Goal: Contribute content

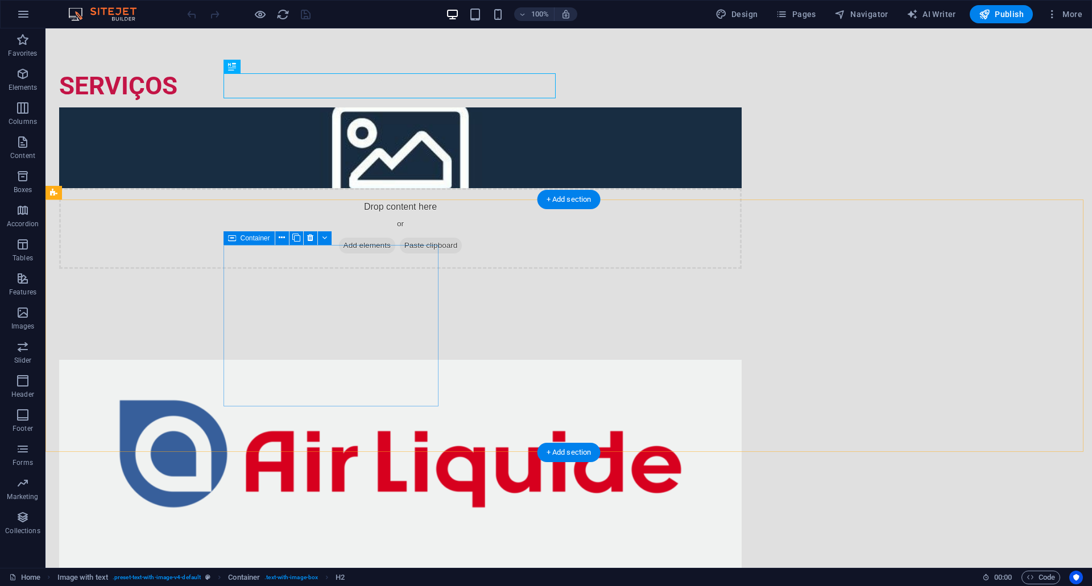
scroll to position [114, 0]
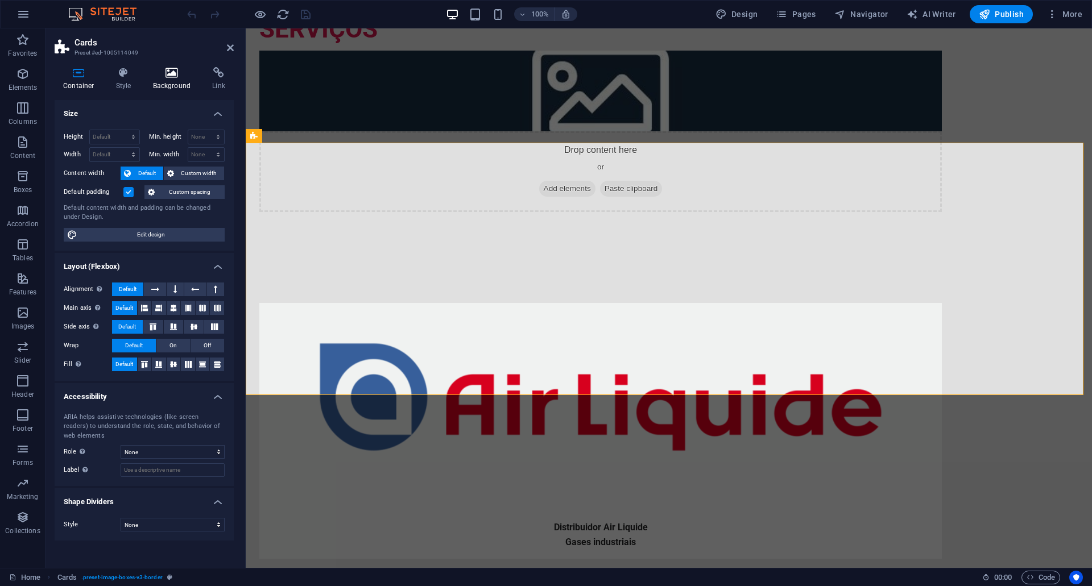
click at [166, 80] on h4 "Background" at bounding box center [174, 79] width 60 height 24
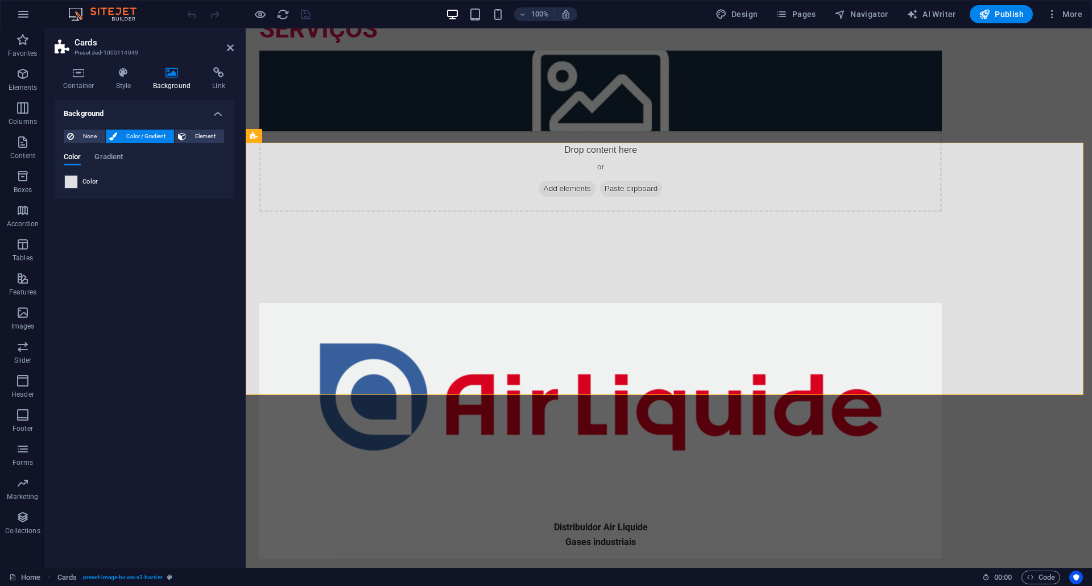
click at [73, 183] on span at bounding box center [71, 182] width 13 height 13
type input "#e0e0e0"
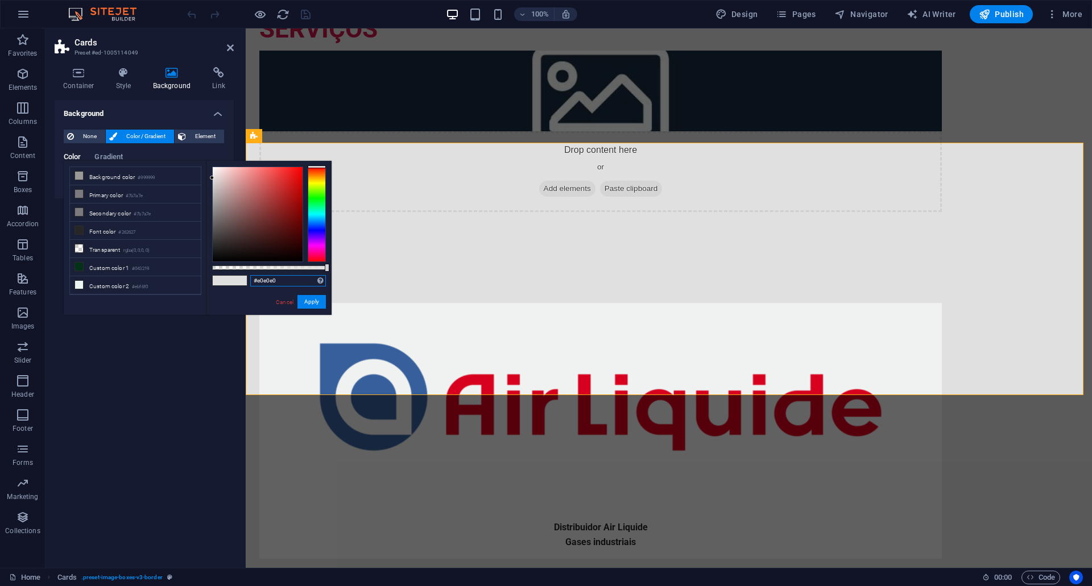
drag, startPoint x: 281, startPoint y: 284, endPoint x: 246, endPoint y: 284, distance: 34.7
click at [246, 284] on div "#e0e0e0 Supported formats #0852ed rgb(8, 82, 237) rgba(8, 82, 237, 90%) hsv(221…" at bounding box center [269, 320] width 126 height 319
click at [399, 511] on div "Distribuidor Air Liquide Gases industriais" at bounding box center [600, 534] width 683 height 47
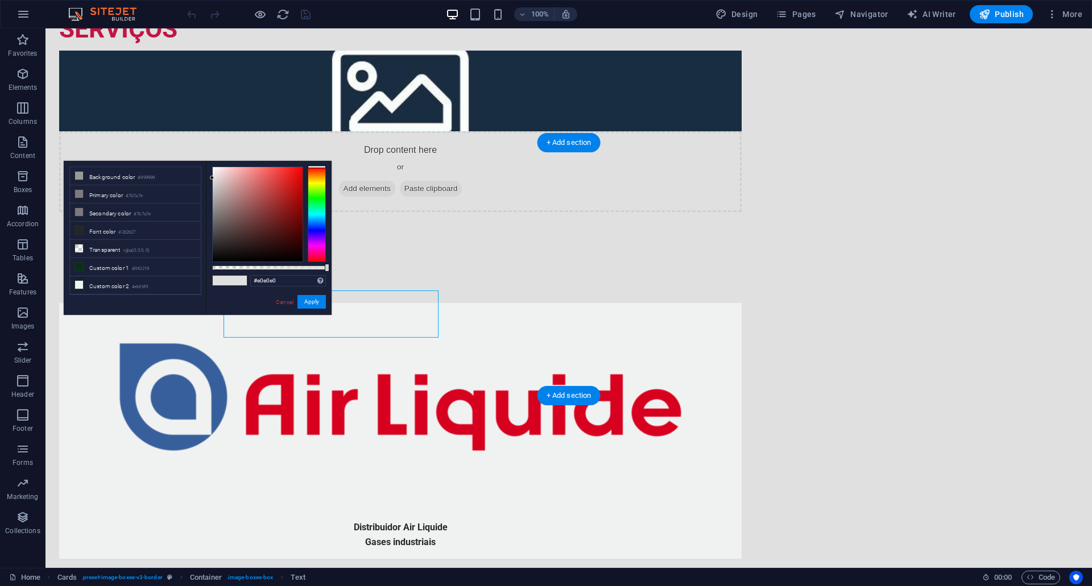
drag, startPoint x: 470, startPoint y: 319, endPoint x: 431, endPoint y: 317, distance: 39.3
click at [431, 511] on div "Distribuidor Air Liquide Gases industriais" at bounding box center [400, 534] width 683 height 47
click at [387, 511] on div "Distribuidor Air Liquide Gases industriais" at bounding box center [400, 534] width 683 height 47
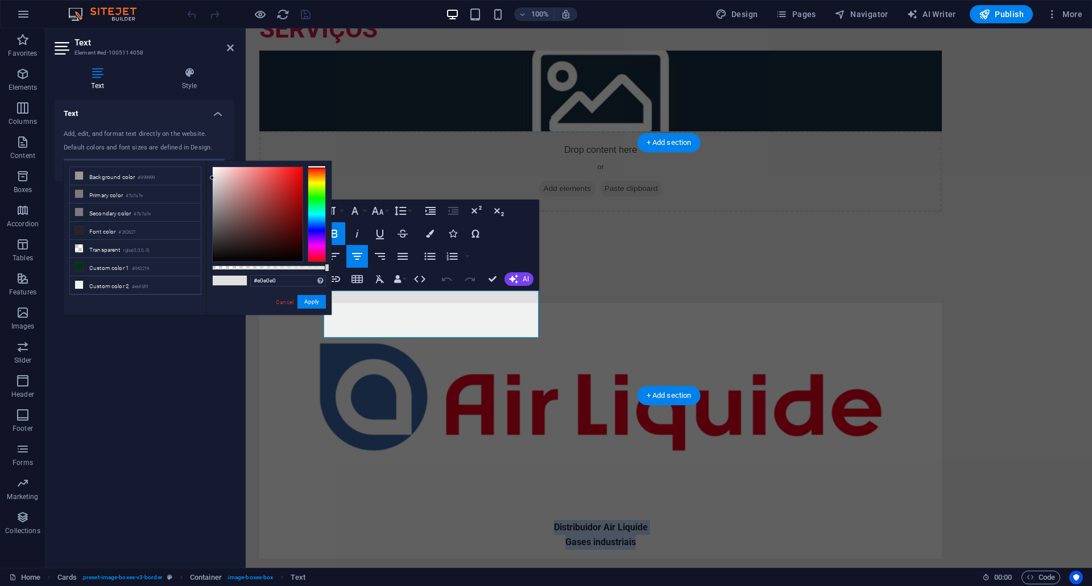
drag, startPoint x: 488, startPoint y: 327, endPoint x: 374, endPoint y: 312, distance: 114.8
click at [374, 520] on div "Distribuidor Air Liquide Gases industriais" at bounding box center [600, 534] width 664 height 29
copy div "Distribuidor Air Liquide Gases industriais"
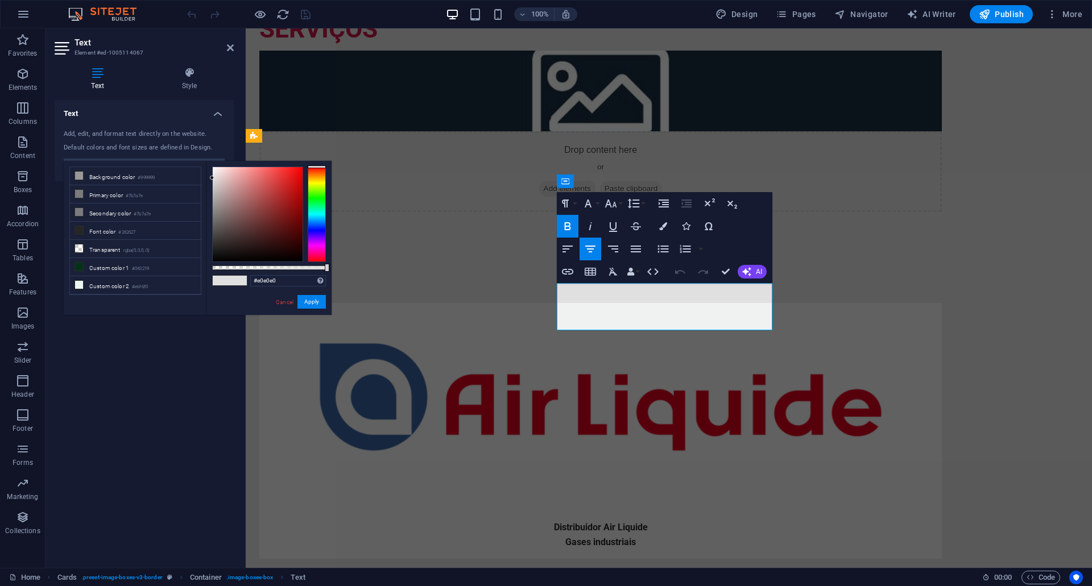
drag, startPoint x: 757, startPoint y: 320, endPoint x: 573, endPoint y: 304, distance: 184.9
copy div "Assistência Técnica Certificada Integração Especializada de Sistemas XPR"
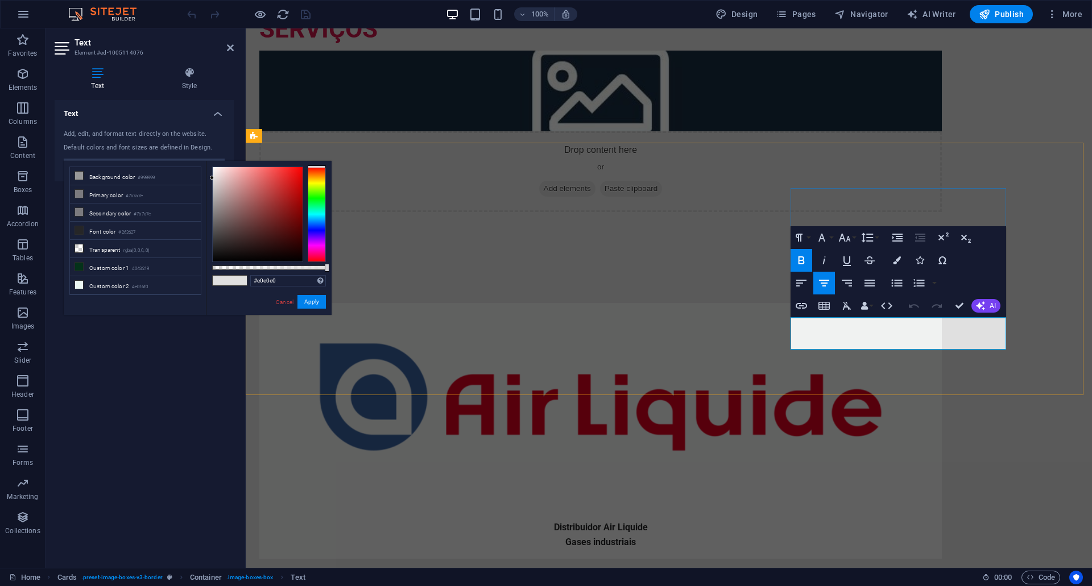
copy strong "Revendedor GCE"
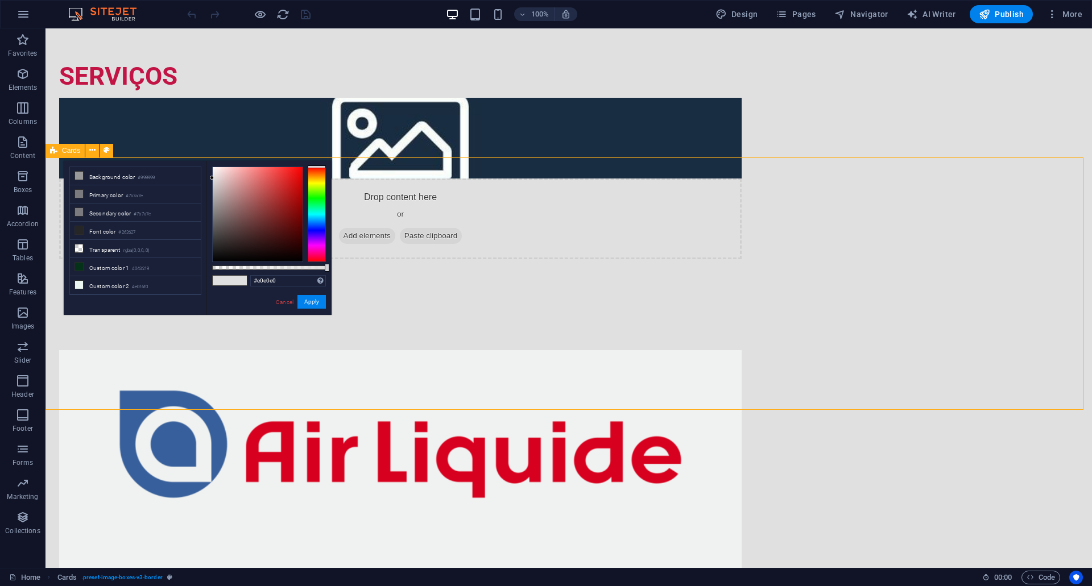
scroll to position [0, 0]
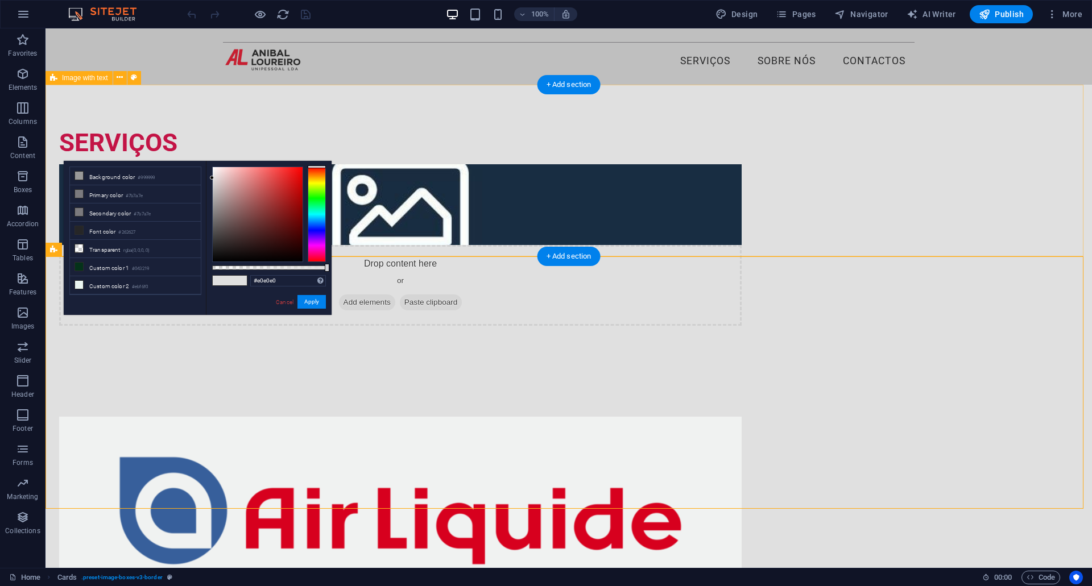
click at [169, 106] on div "SERVIÇOS Drop content here or Add elements Paste clipboard" at bounding box center [569, 228] width 1047 height 287
click at [561, 87] on div "+ Add section" at bounding box center [569, 84] width 63 height 19
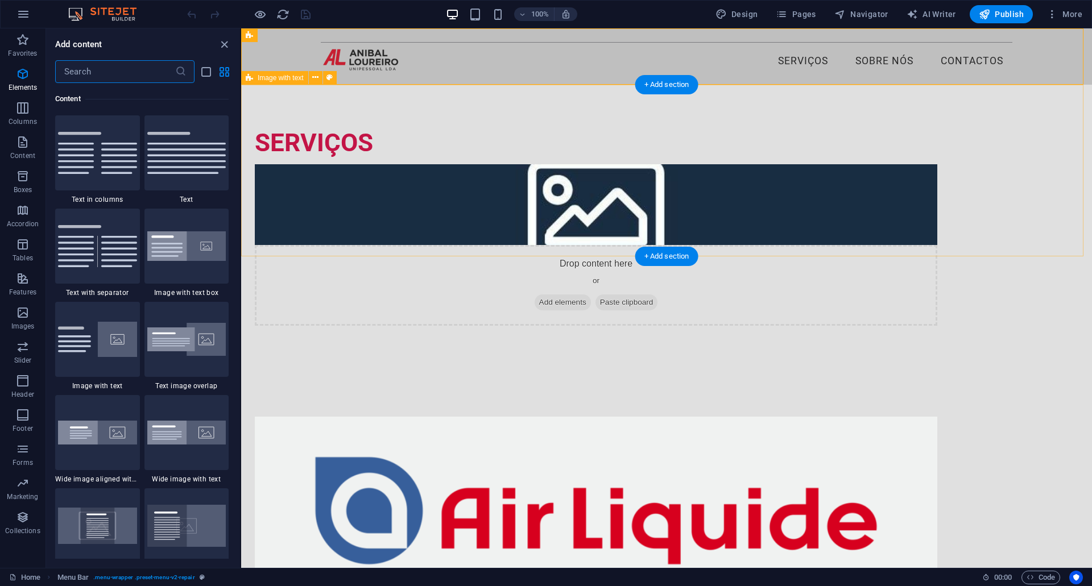
scroll to position [1990, 0]
click at [135, 77] on input "text" at bounding box center [115, 71] width 120 height 23
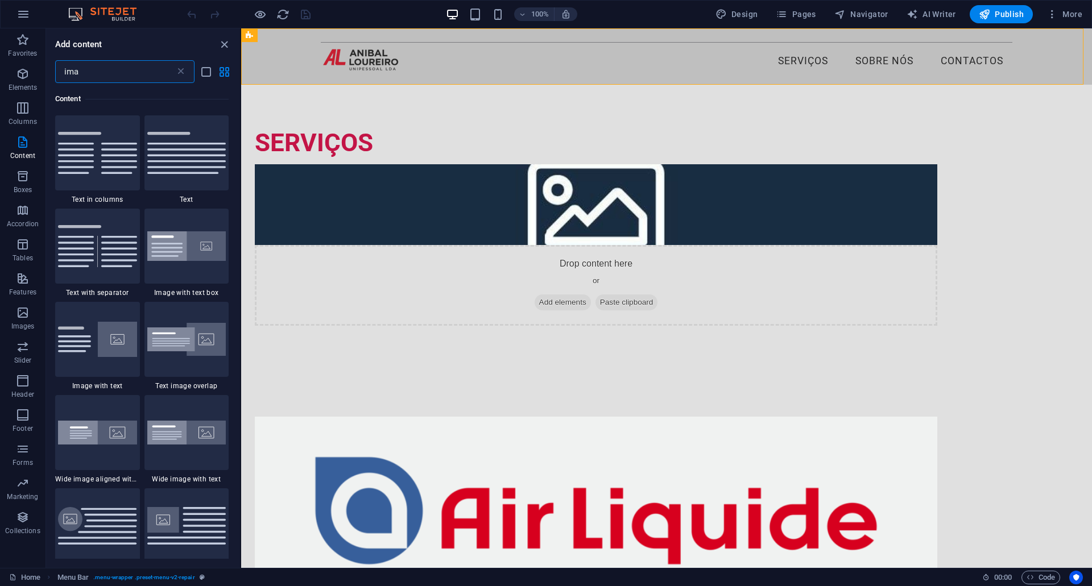
scroll to position [0, 0]
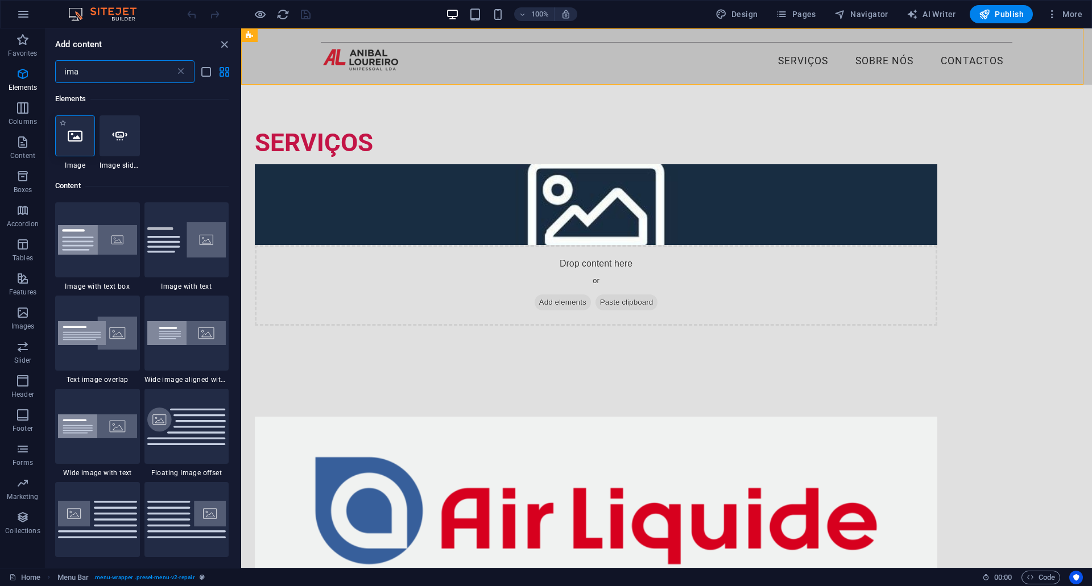
type input "ima"
click at [76, 129] on icon at bounding box center [75, 136] width 15 height 15
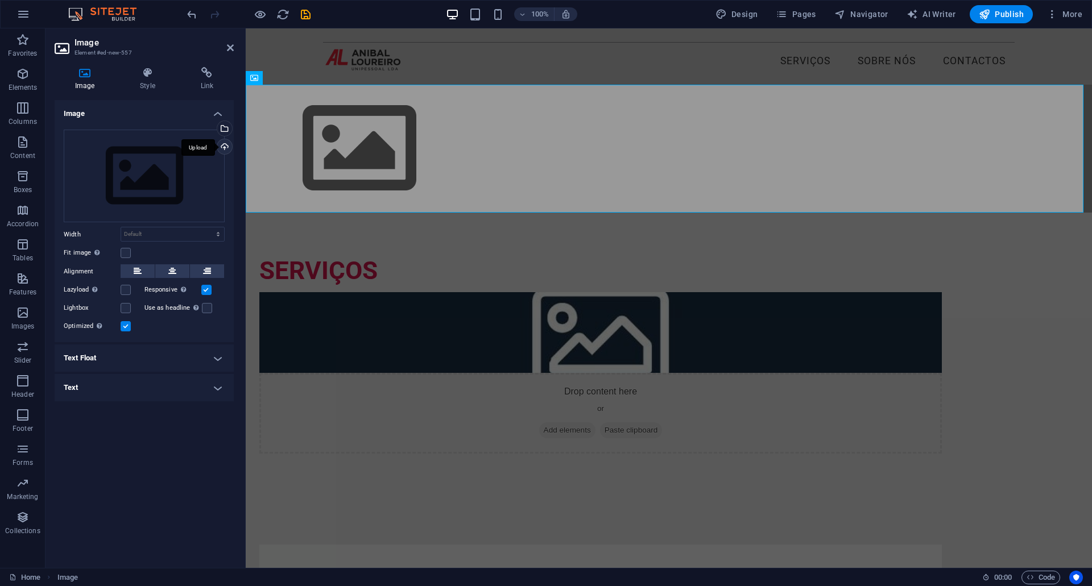
click at [224, 150] on div "Upload" at bounding box center [223, 147] width 17 height 17
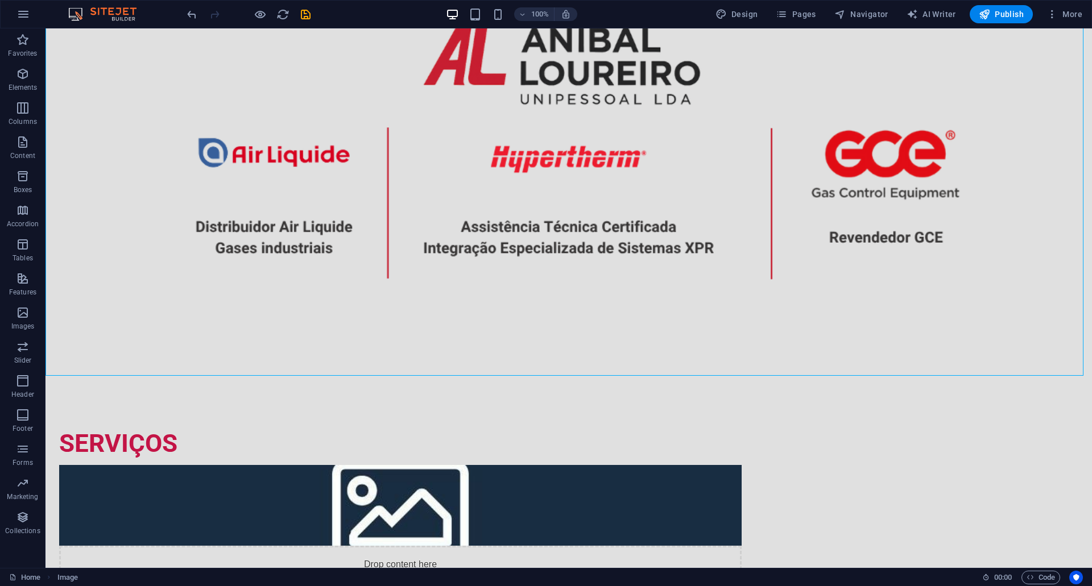
scroll to position [114, 0]
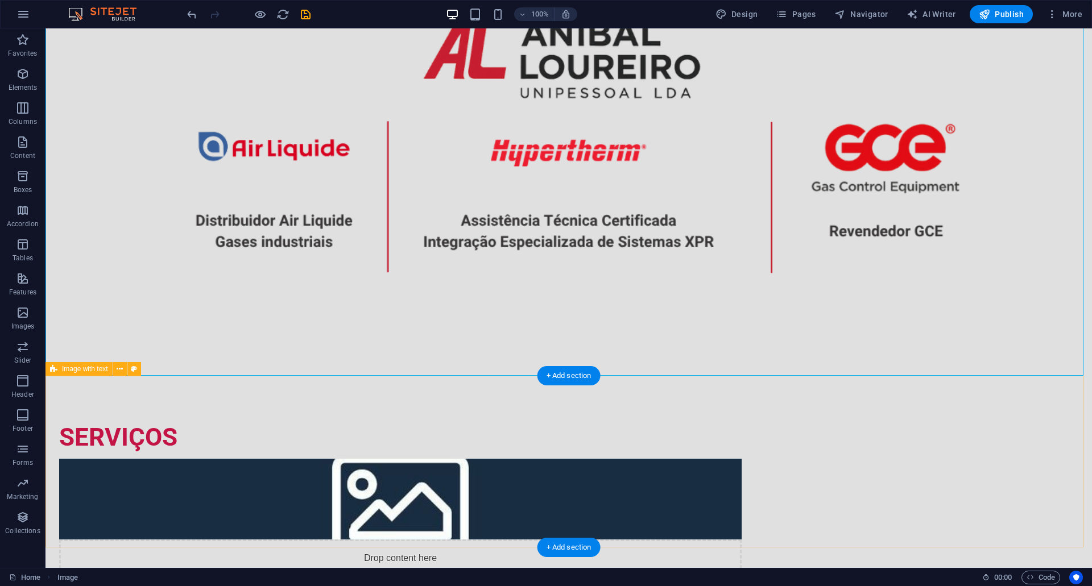
click at [428, 412] on div "SERVIÇOS Drop content here or Add elements Paste clipboard" at bounding box center [569, 522] width 1047 height 287
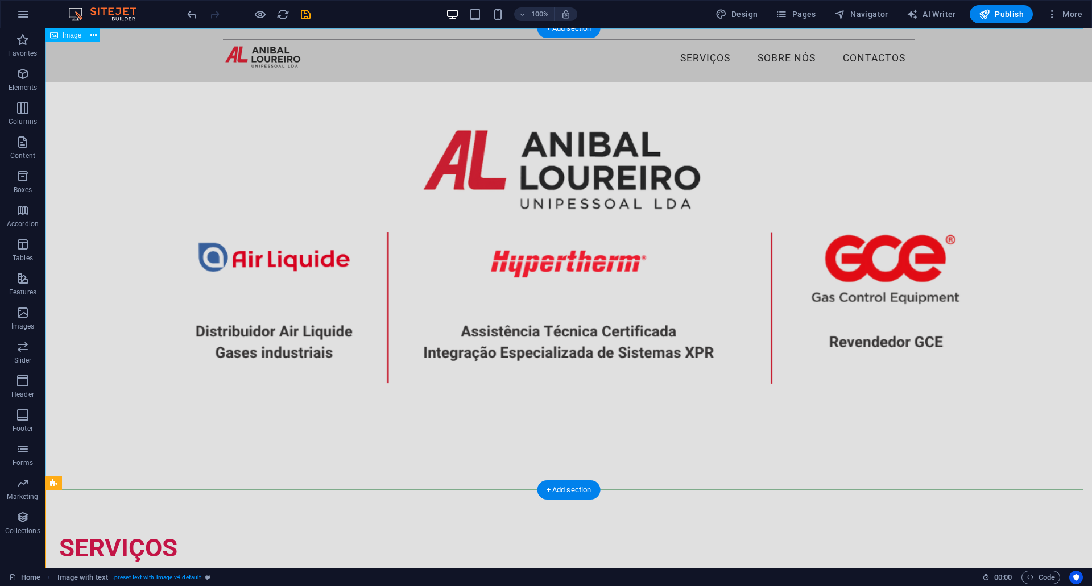
scroll to position [0, 0]
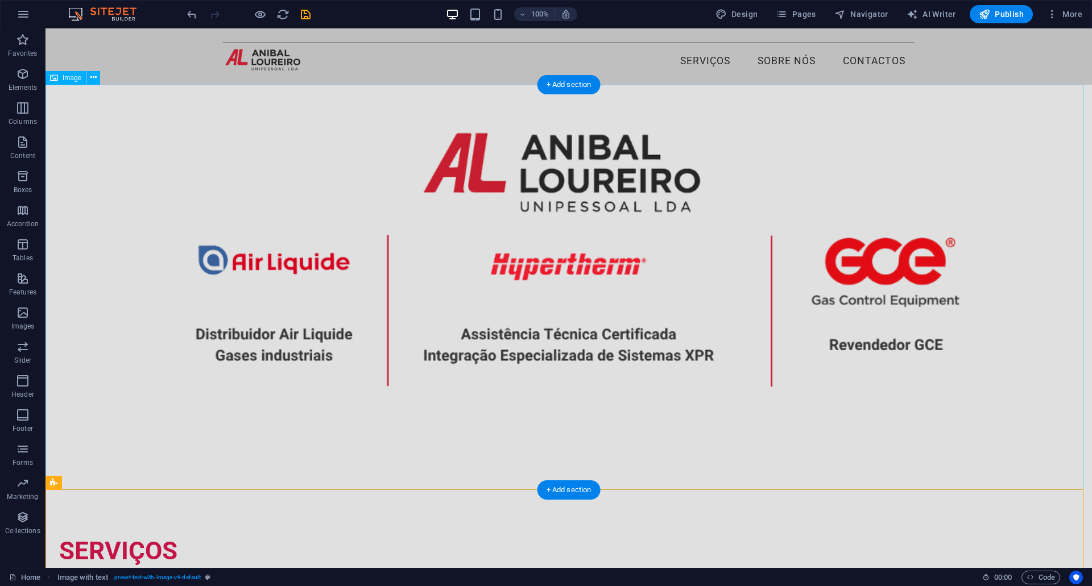
click at [519, 323] on figure at bounding box center [569, 289] width 1047 height 409
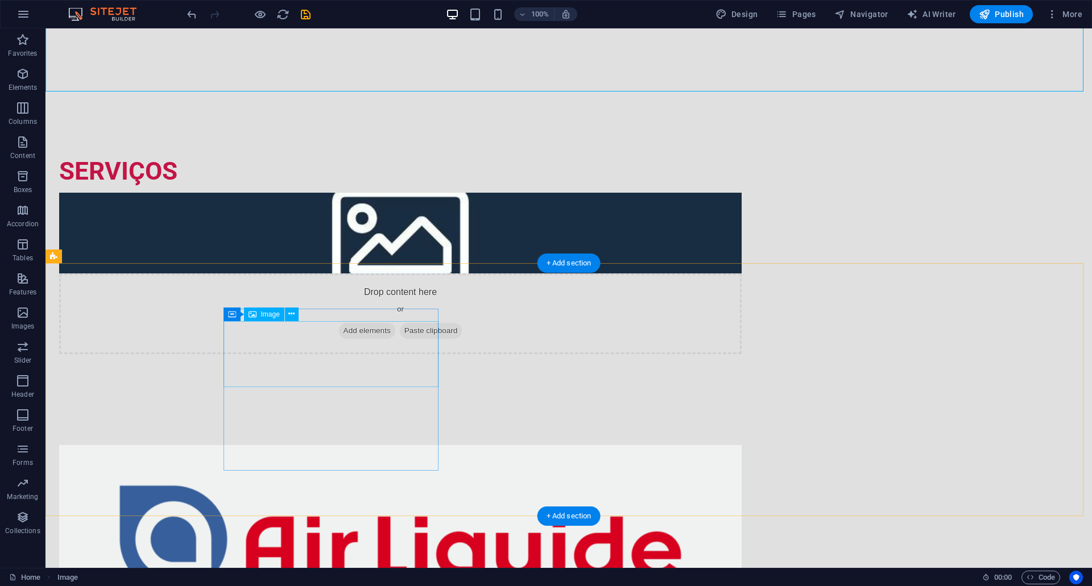
scroll to position [398, 0]
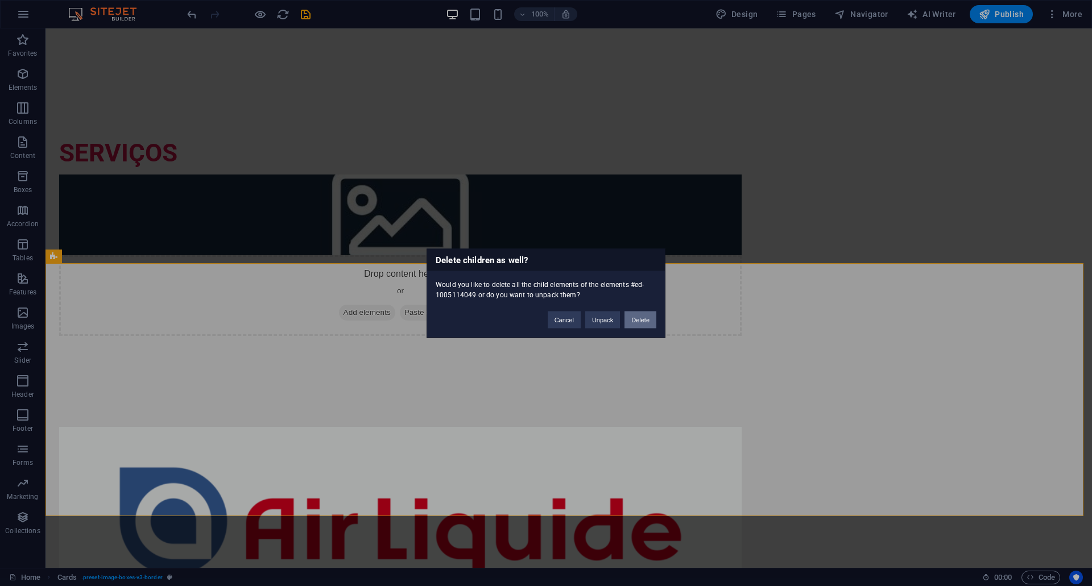
click at [640, 318] on button "Delete" at bounding box center [641, 319] width 32 height 17
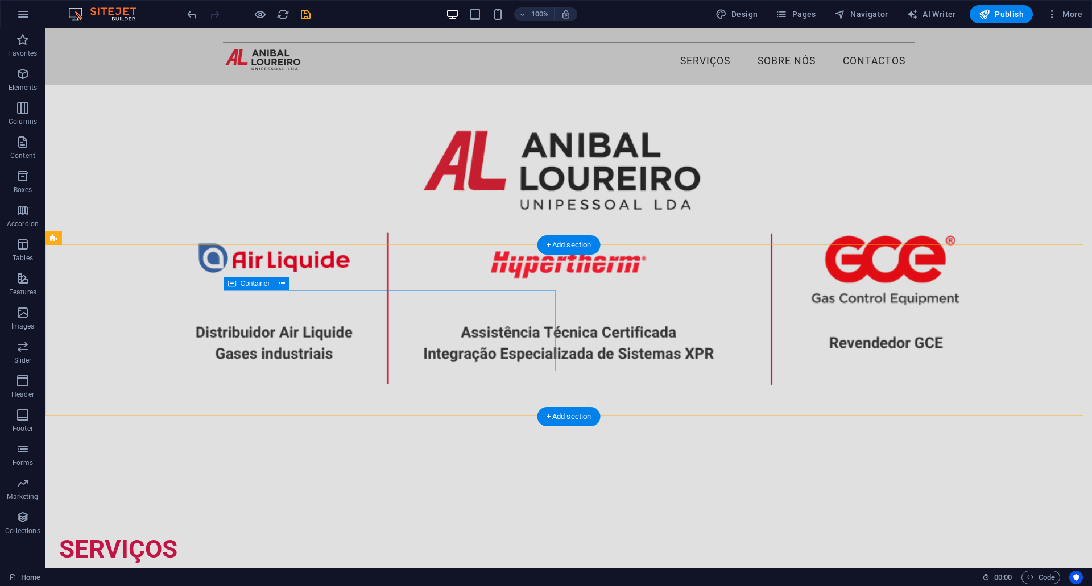
scroll to position [0, 0]
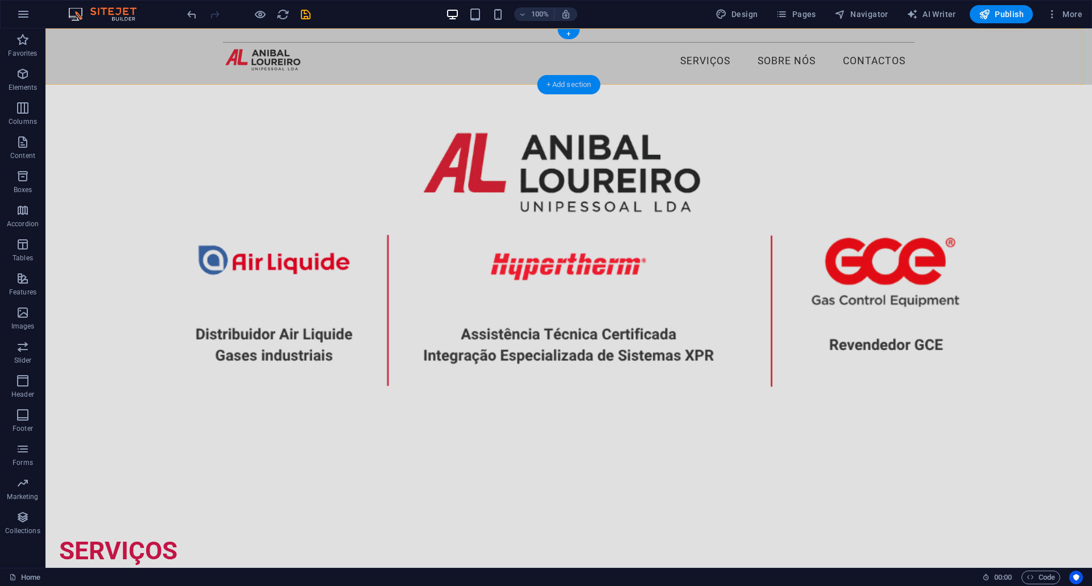
click at [552, 82] on div "+ Add section" at bounding box center [569, 84] width 63 height 19
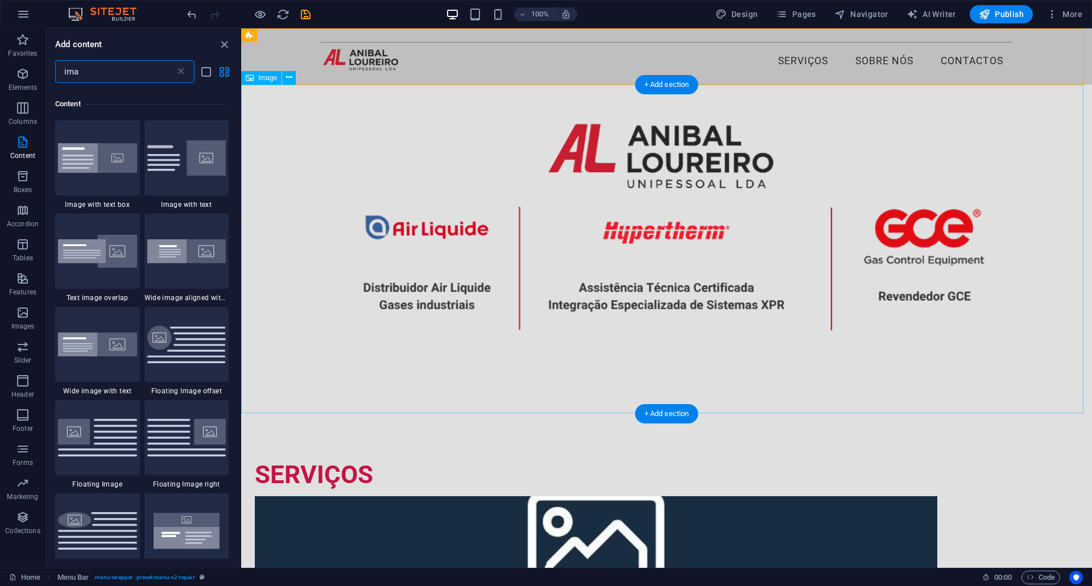
scroll to position [87, 0]
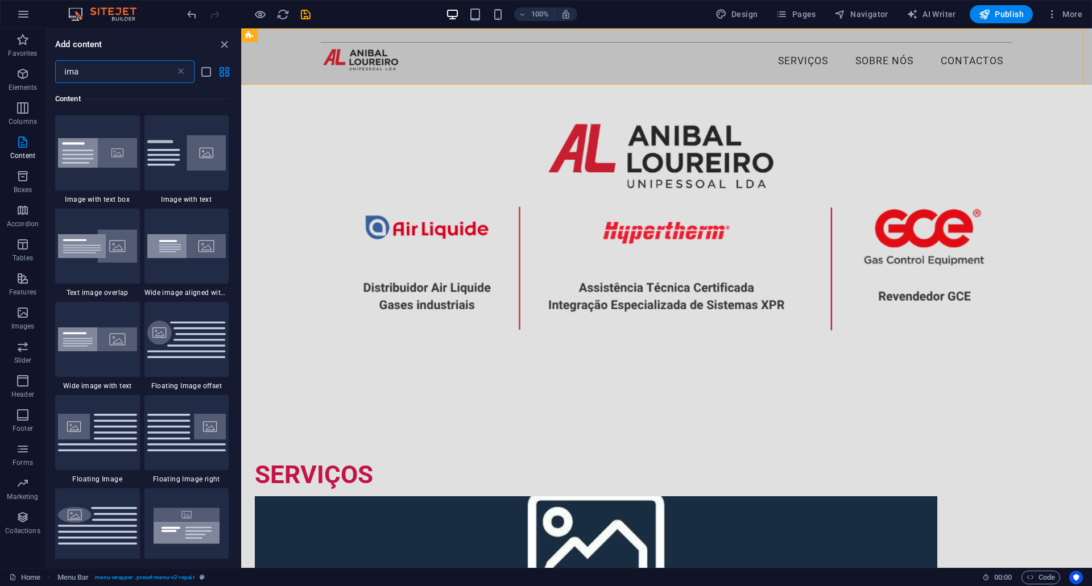
click at [118, 78] on input "ima" at bounding box center [115, 71] width 120 height 23
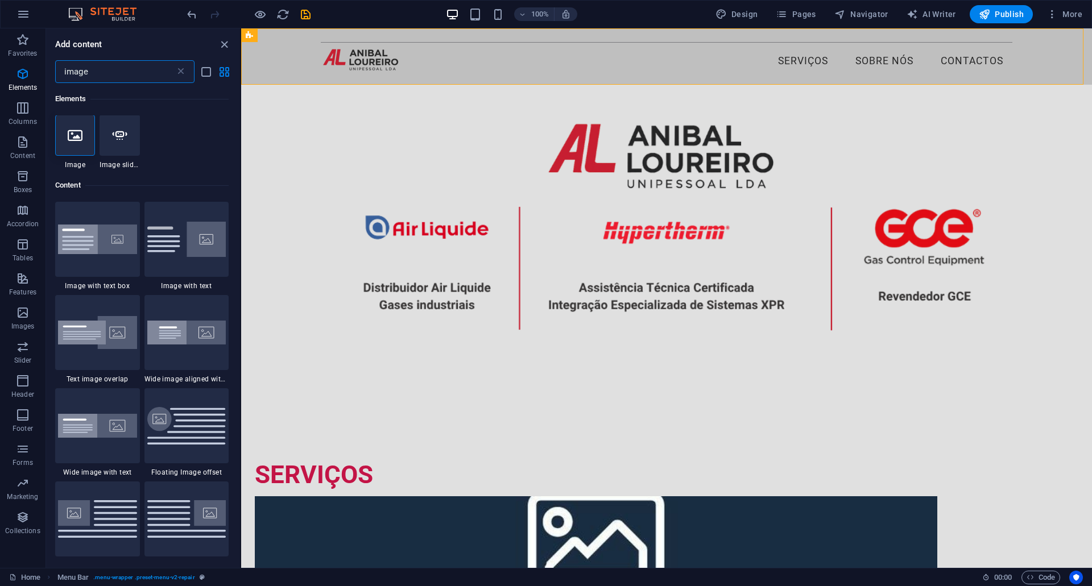
scroll to position [0, 0]
type input "image"
click at [81, 134] on icon at bounding box center [75, 136] width 15 height 15
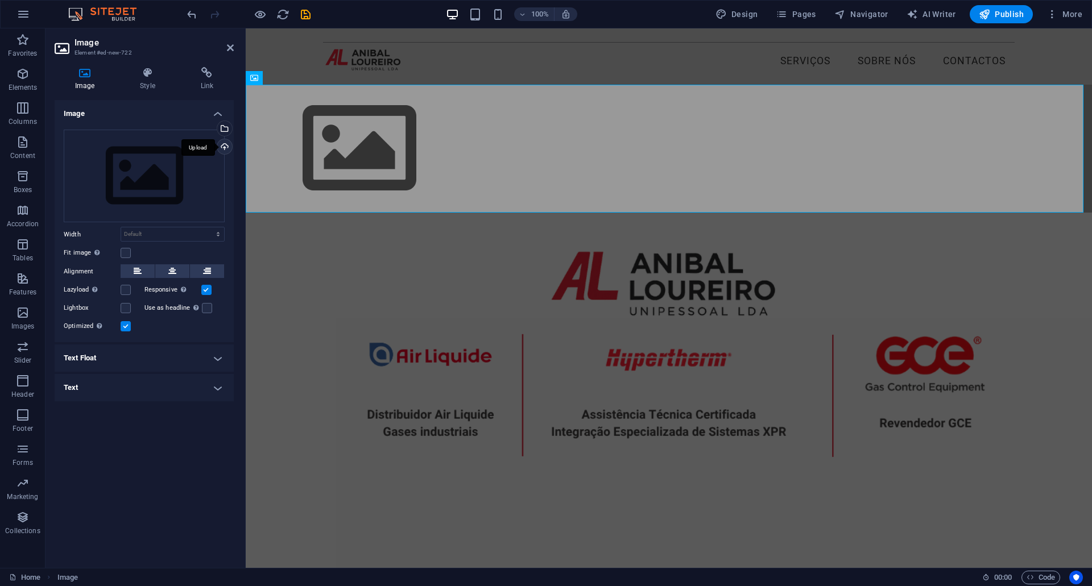
click at [226, 152] on div "Upload" at bounding box center [223, 147] width 17 height 17
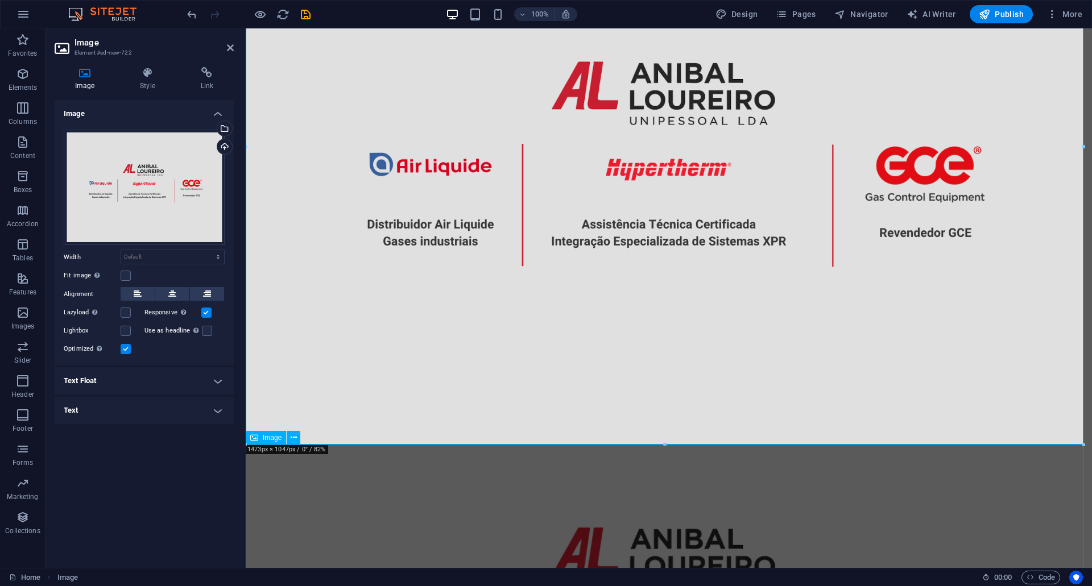
scroll to position [341, 0]
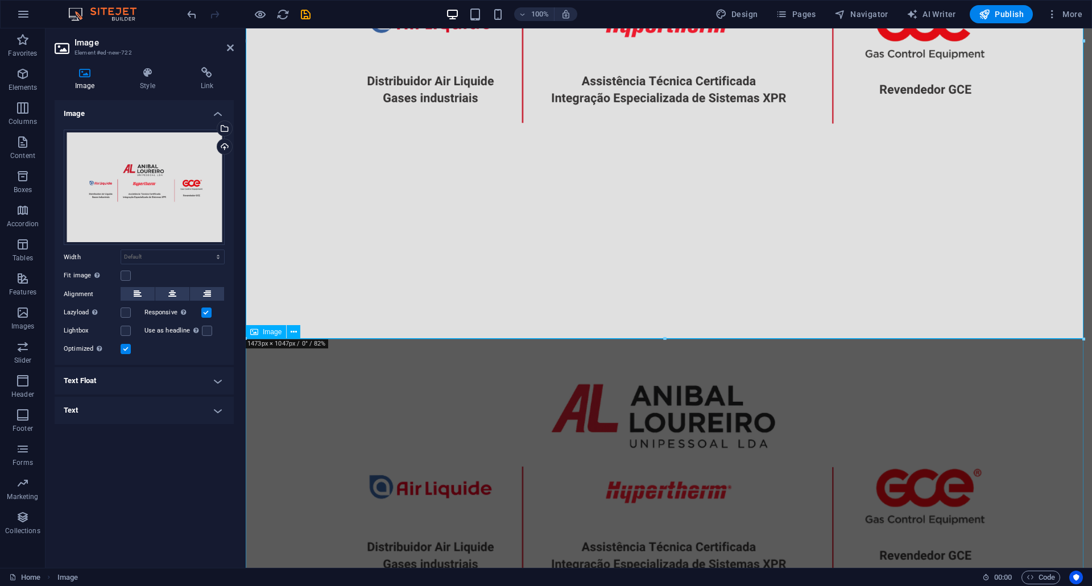
click at [838, 394] on figure at bounding box center [669, 510] width 846 height 330
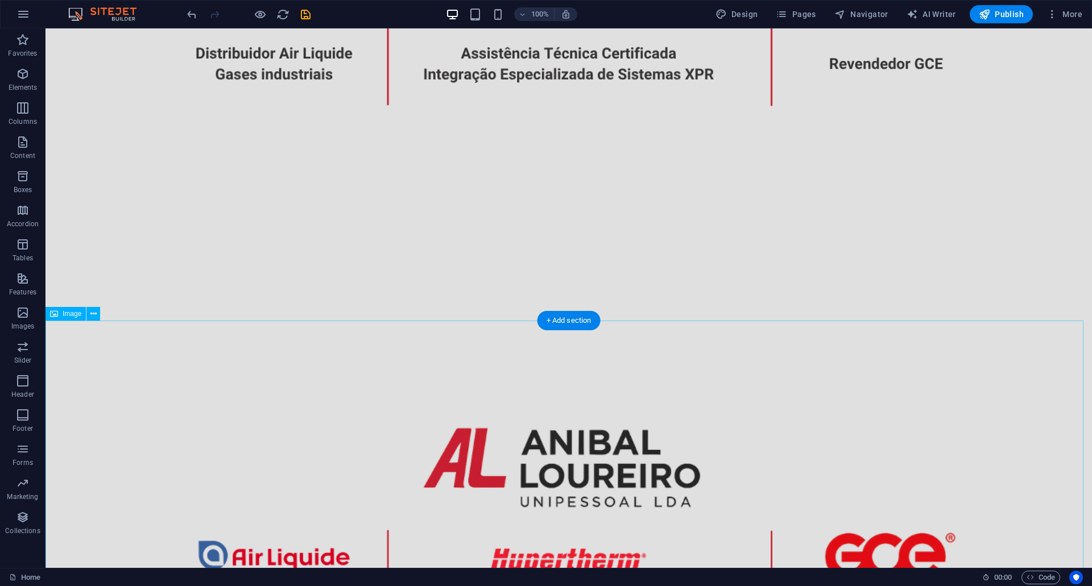
scroll to position [512, 0]
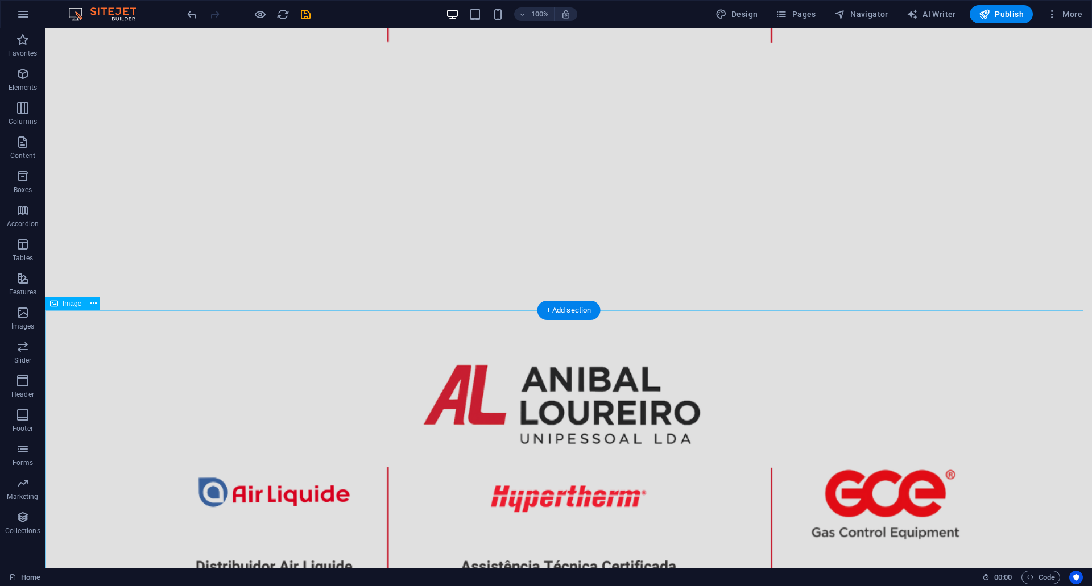
click at [768, 410] on figure at bounding box center [569, 521] width 1047 height 409
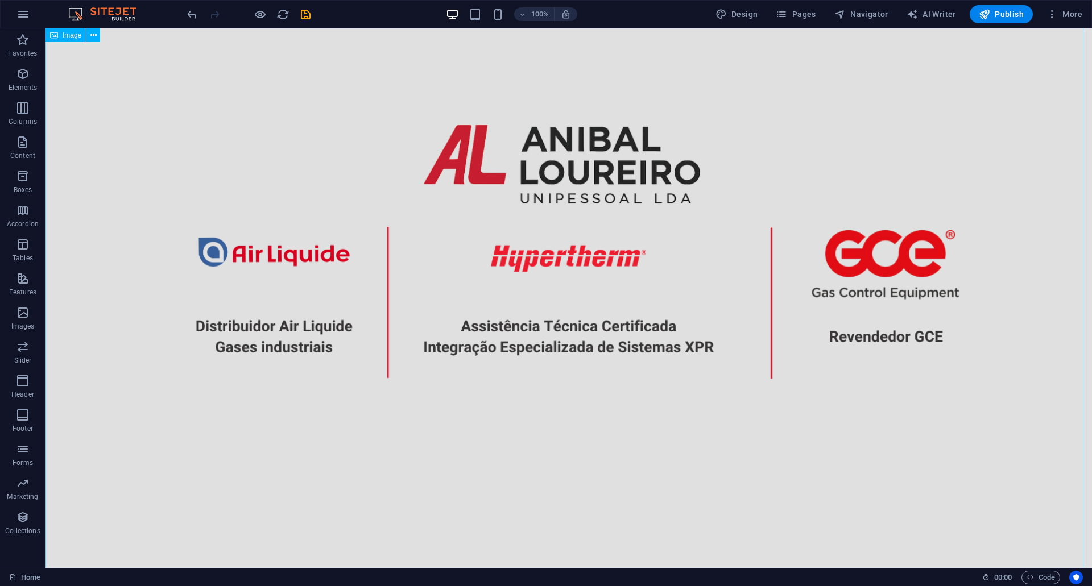
scroll to position [0, 0]
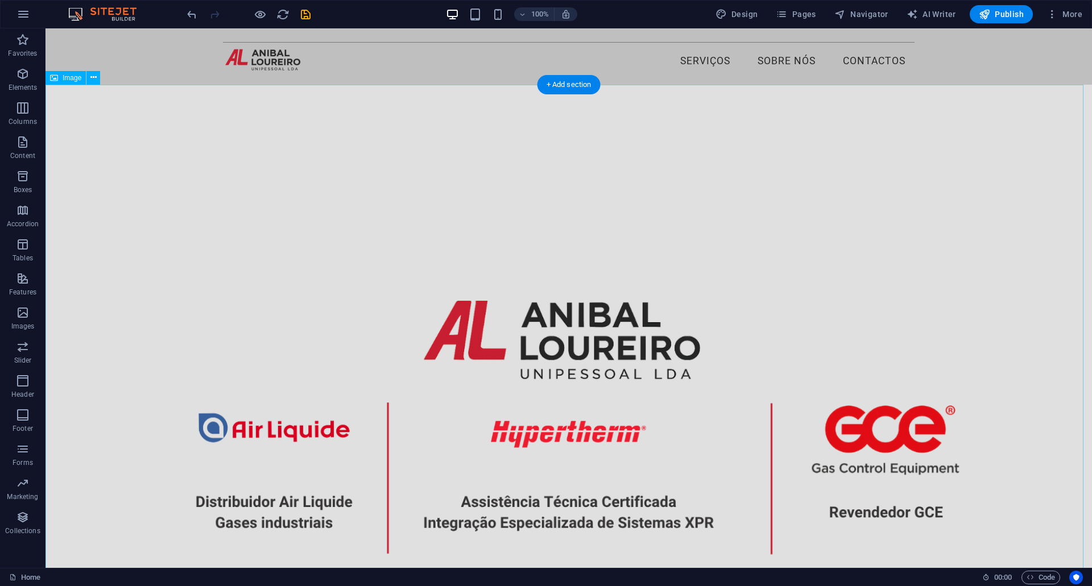
click at [543, 201] on figure at bounding box center [569, 457] width 1047 height 744
click at [568, 89] on div "+ Add section" at bounding box center [569, 84] width 63 height 19
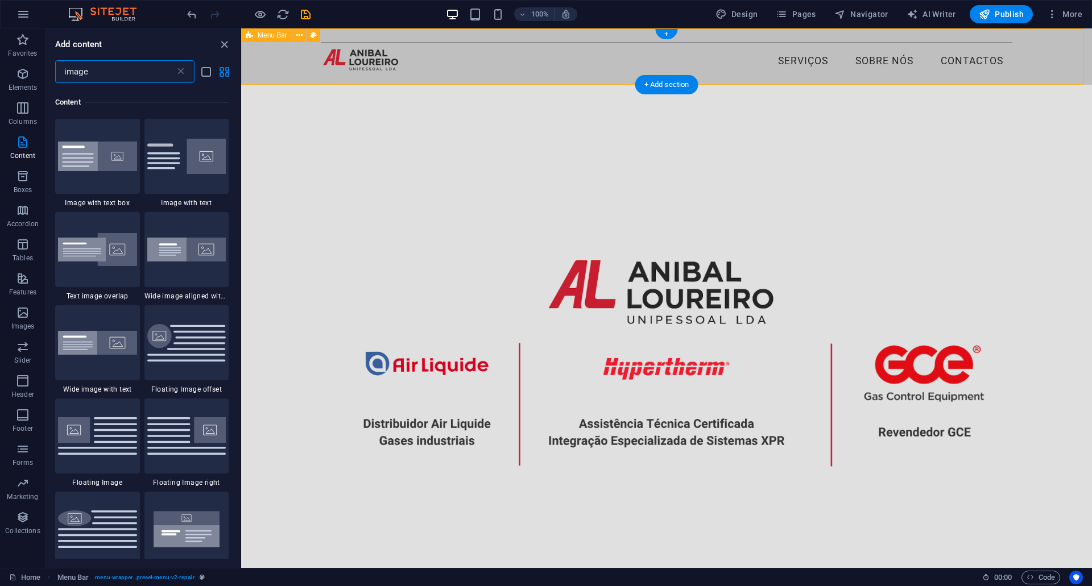
scroll to position [87, 0]
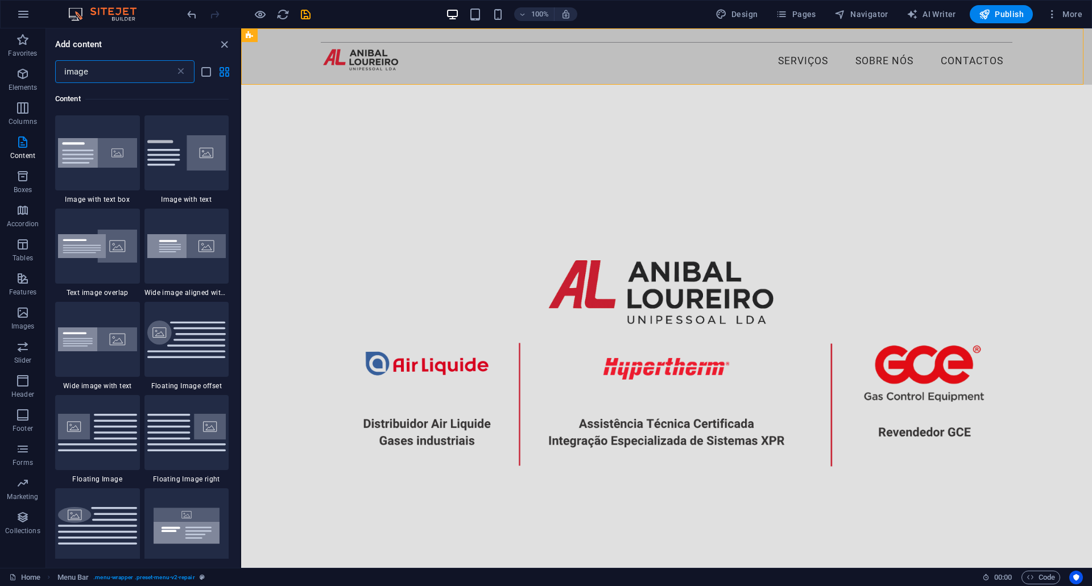
click at [121, 76] on input "image" at bounding box center [115, 71] width 120 height 23
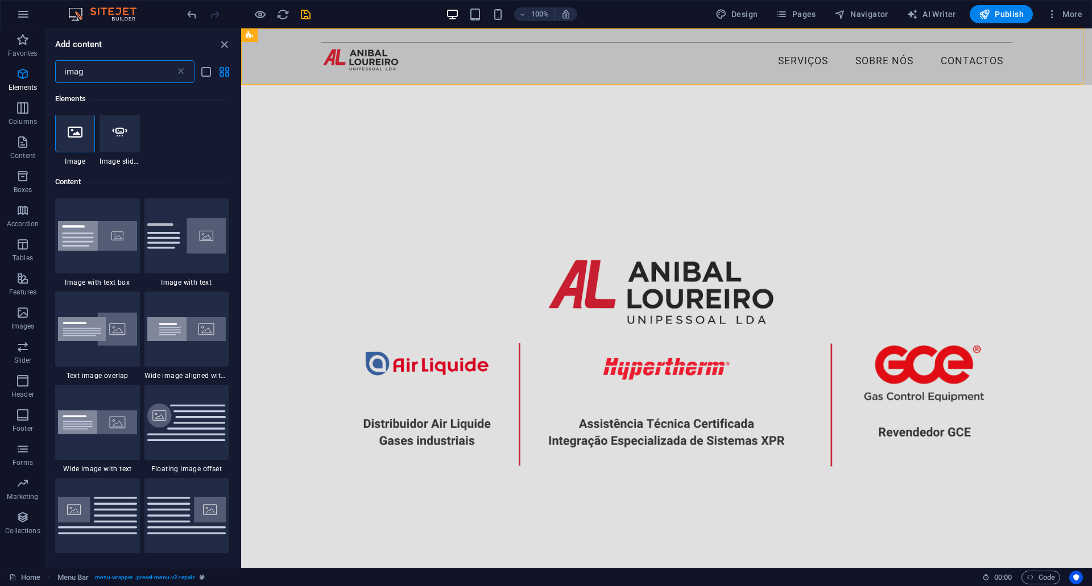
scroll to position [1, 0]
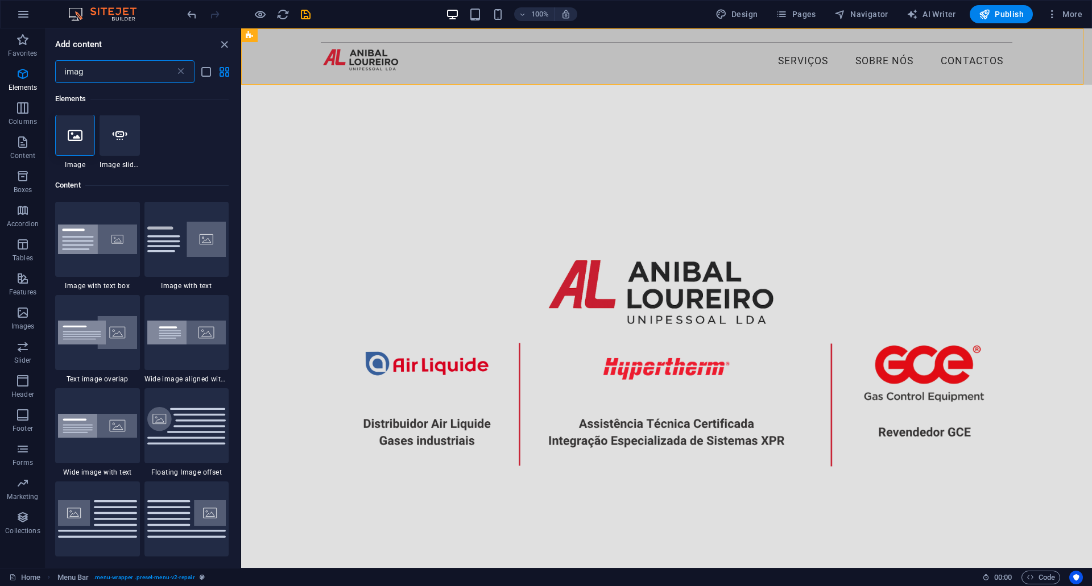
type input "image"
click at [77, 147] on div at bounding box center [75, 135] width 40 height 41
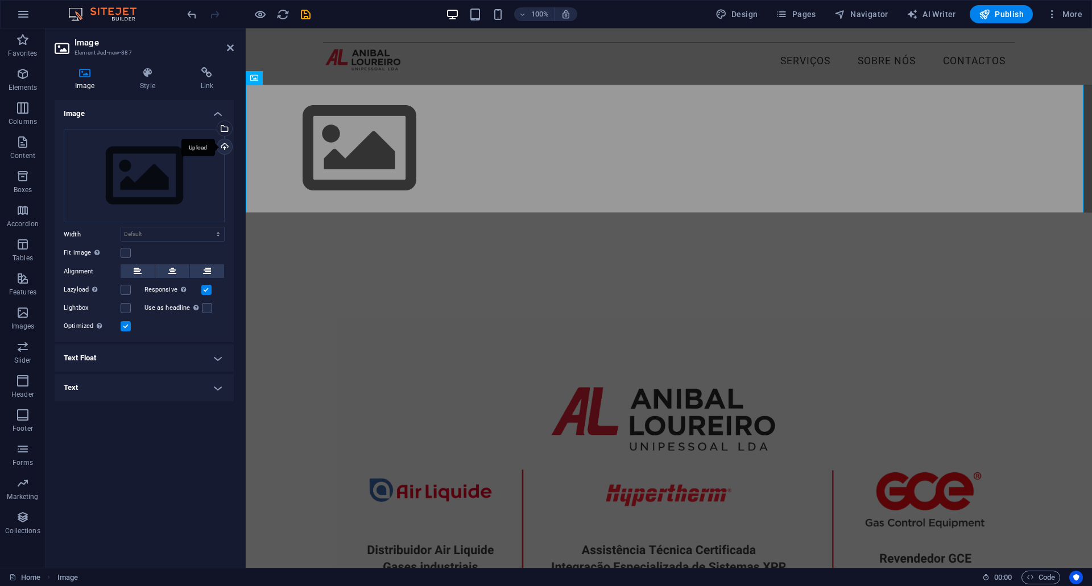
click at [224, 147] on div "Upload" at bounding box center [223, 147] width 17 height 17
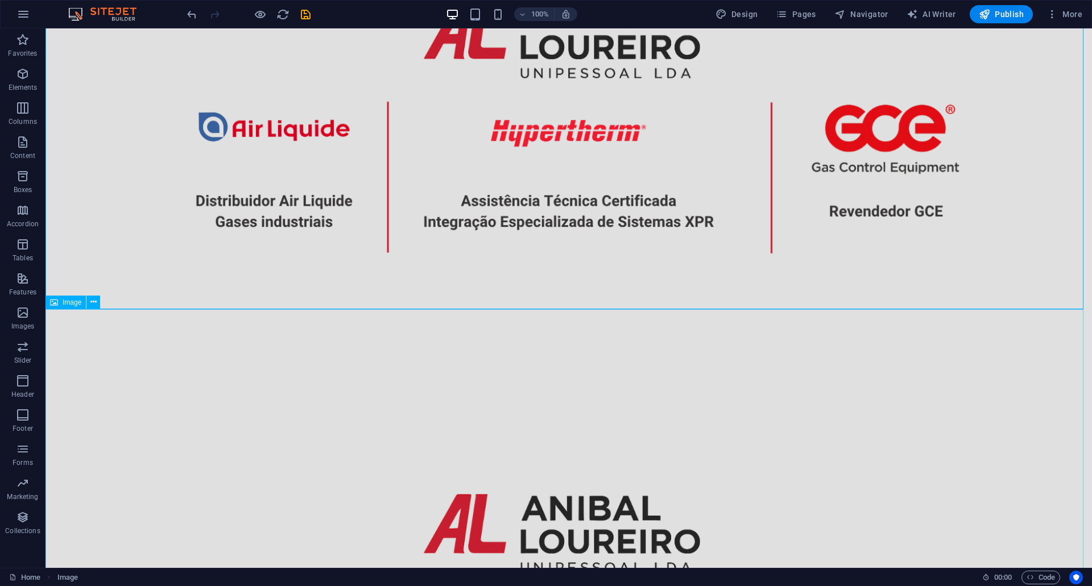
scroll to position [114, 0]
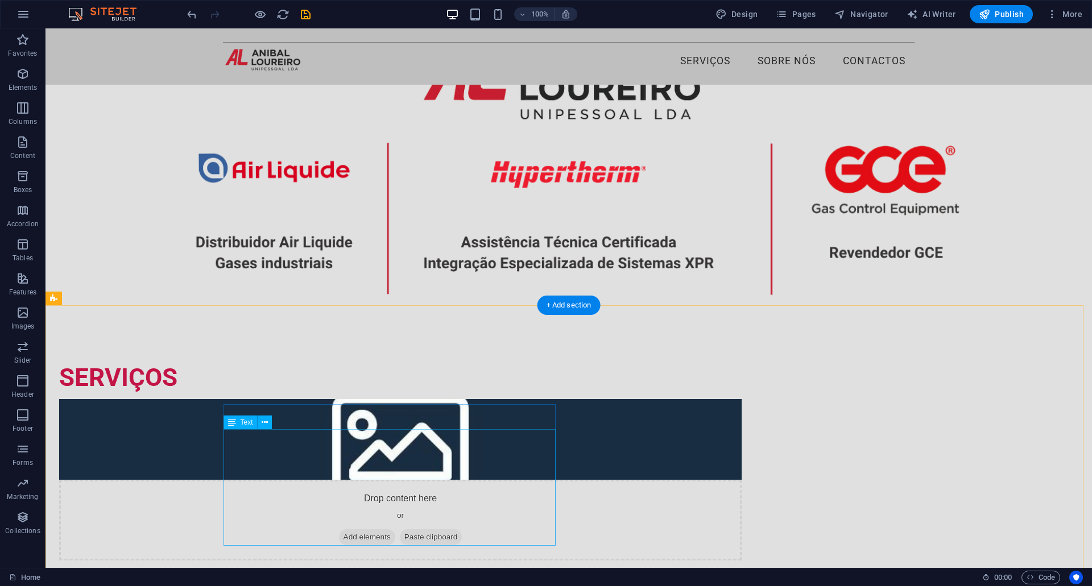
scroll to position [0, 0]
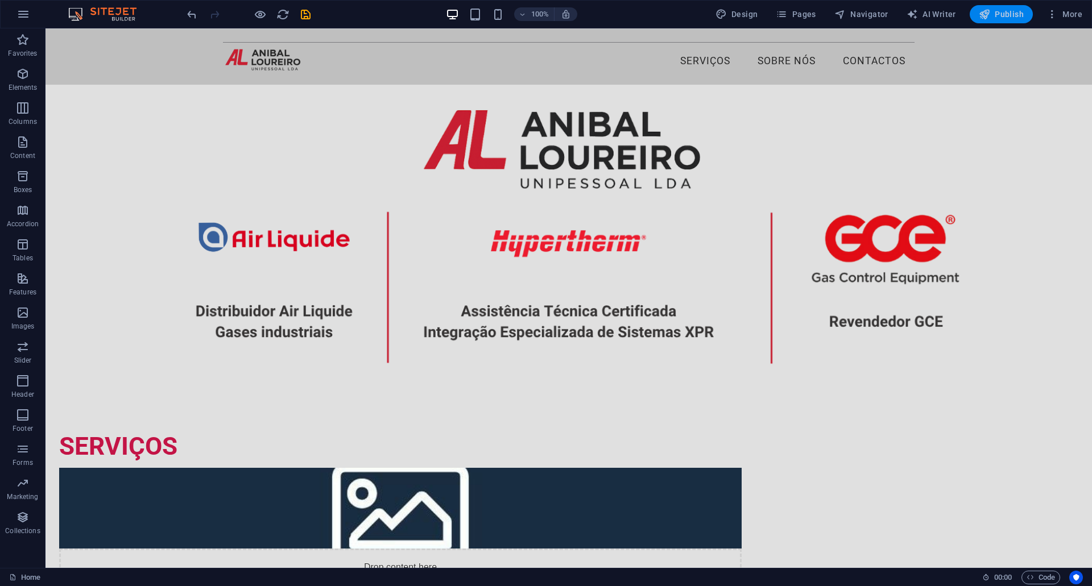
click at [1016, 16] on span "Publish" at bounding box center [1001, 14] width 45 height 11
